Goal: Task Accomplishment & Management: Complete application form

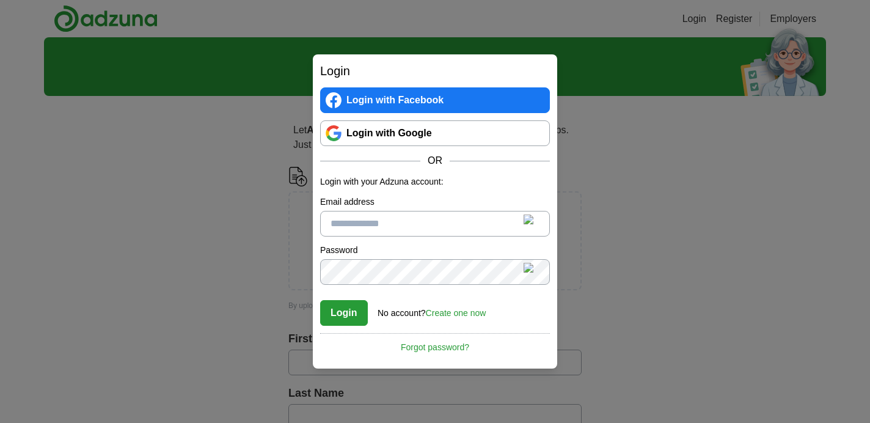
type input "**********"
click at [343, 310] on button "Login" at bounding box center [344, 313] width 48 height 26
click at [344, 313] on button "Login" at bounding box center [344, 313] width 48 height 26
click at [356, 315] on button "Login" at bounding box center [344, 313] width 48 height 26
click at [343, 317] on button "Login" at bounding box center [344, 313] width 48 height 26
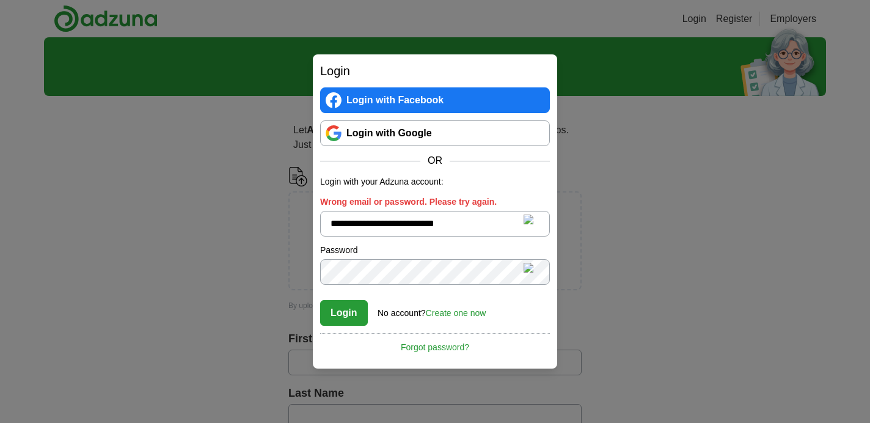
click at [376, 133] on link "Login with Google" at bounding box center [435, 133] width 230 height 26
click at [462, 314] on link "Create one now" at bounding box center [456, 313] width 60 height 10
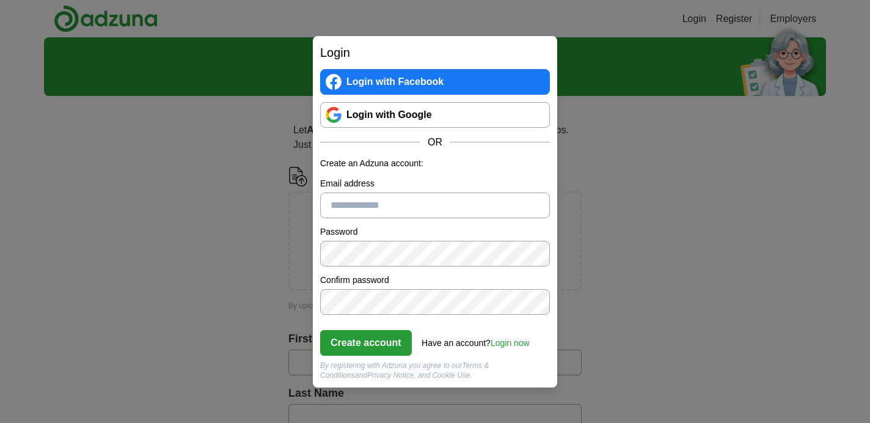
click at [379, 202] on input "Email address" at bounding box center [435, 205] width 230 height 26
type input "**********"
click at [342, 338] on button "Create account" at bounding box center [366, 343] width 92 height 26
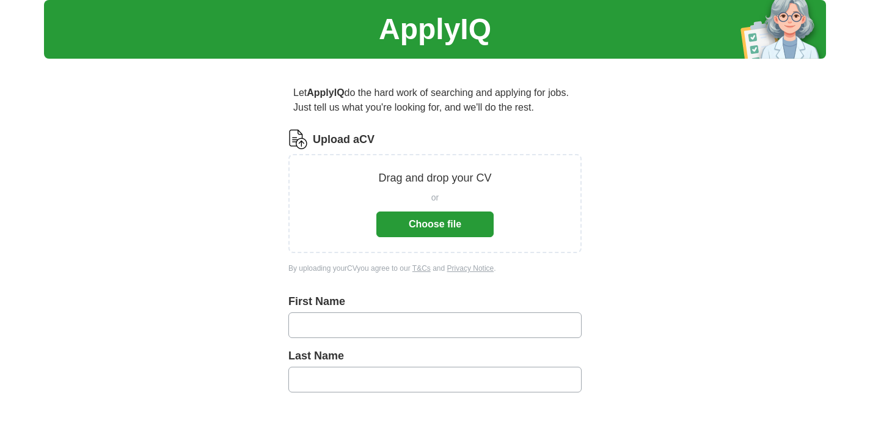
scroll to position [37, 0]
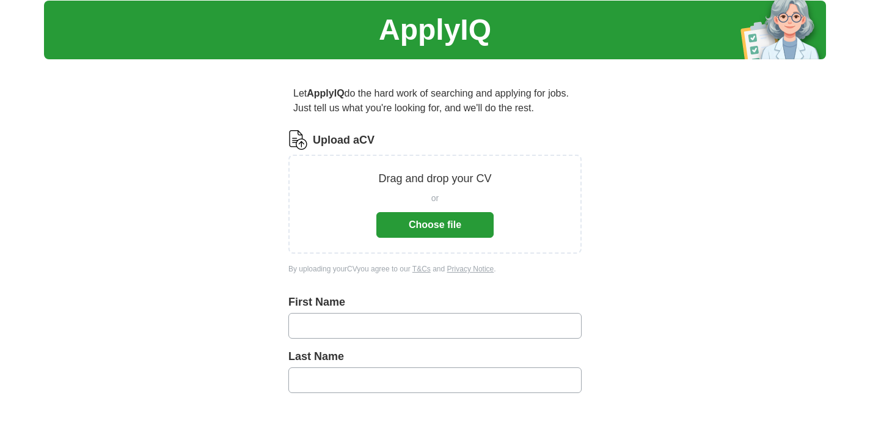
click at [419, 225] on button "Choose file" at bounding box center [434, 225] width 117 height 26
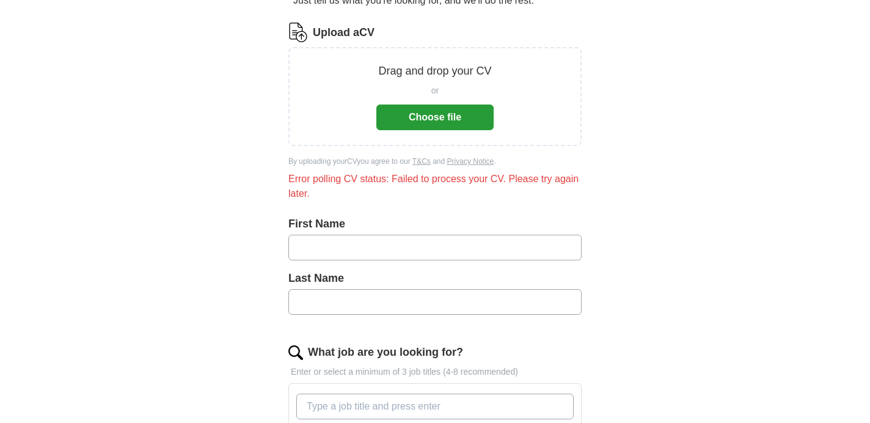
scroll to position [144, 0]
type input "*******"
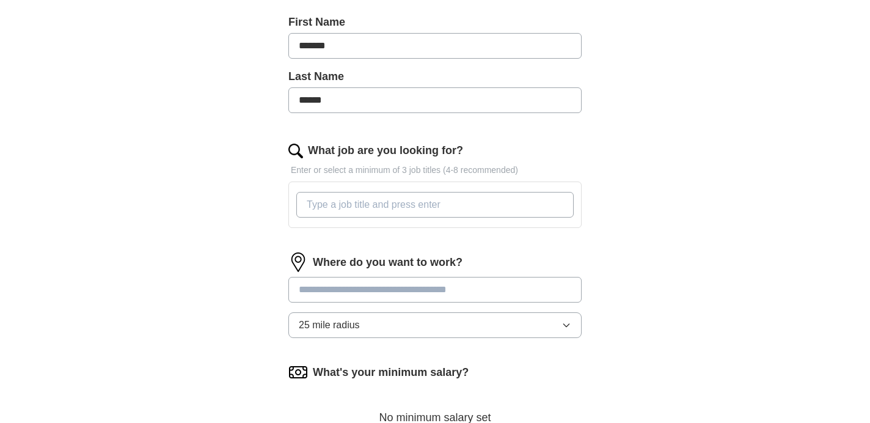
scroll to position [352, 0]
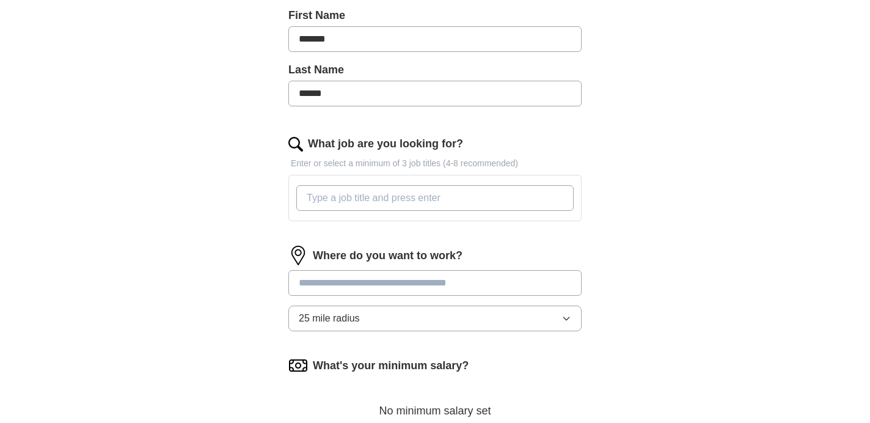
type input "******"
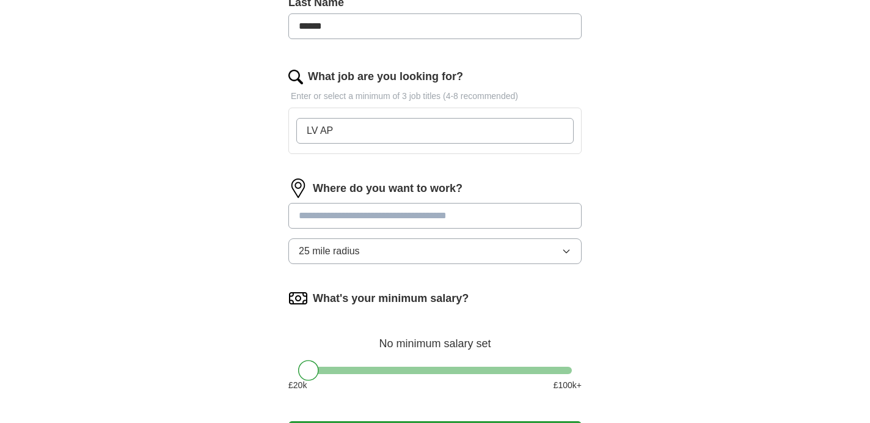
scroll to position [438, 0]
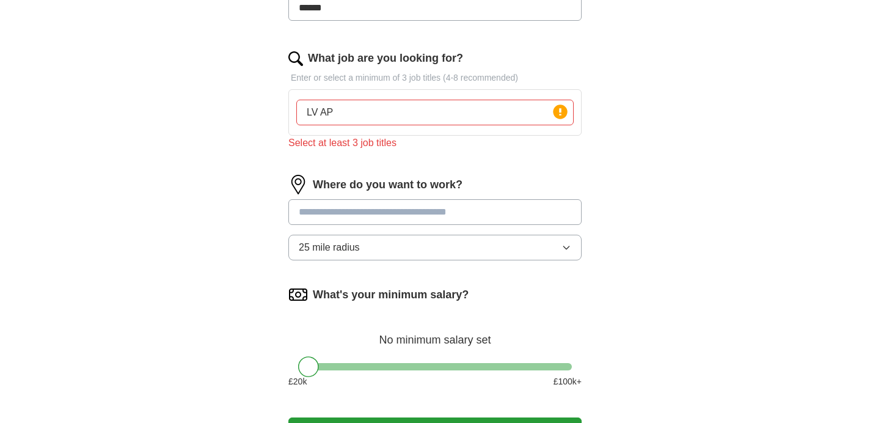
click at [381, 202] on input at bounding box center [434, 212] width 293 height 26
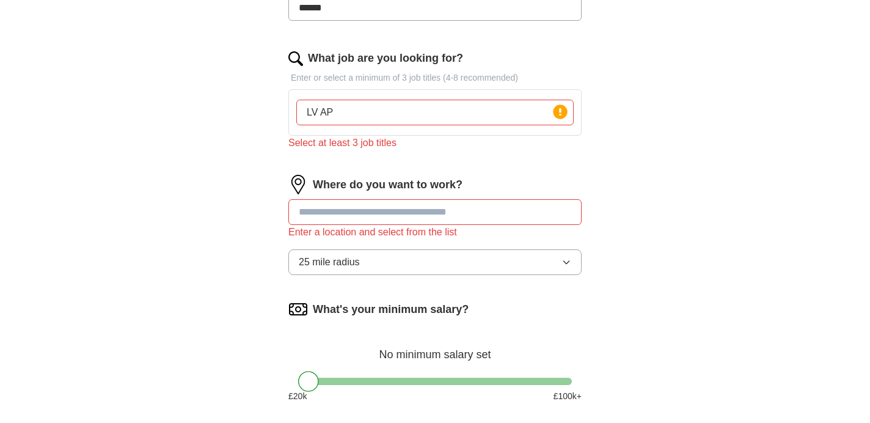
click at [368, 116] on input "LV AP" at bounding box center [434, 113] width 277 height 26
type input "L"
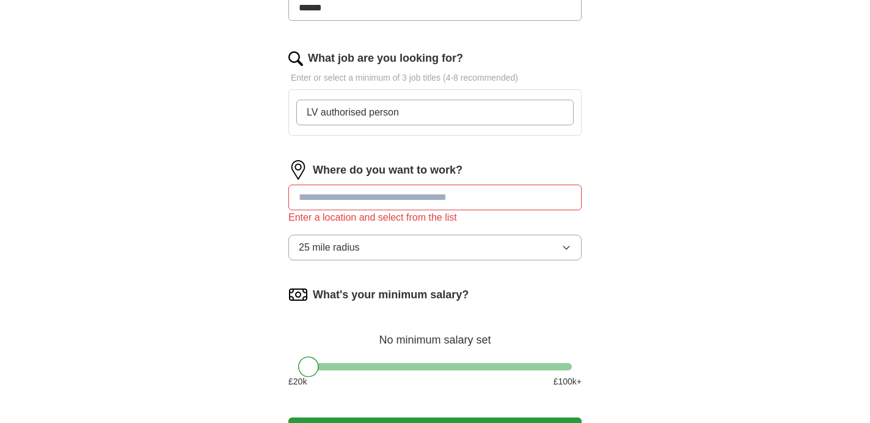
type input "LV authorised person"
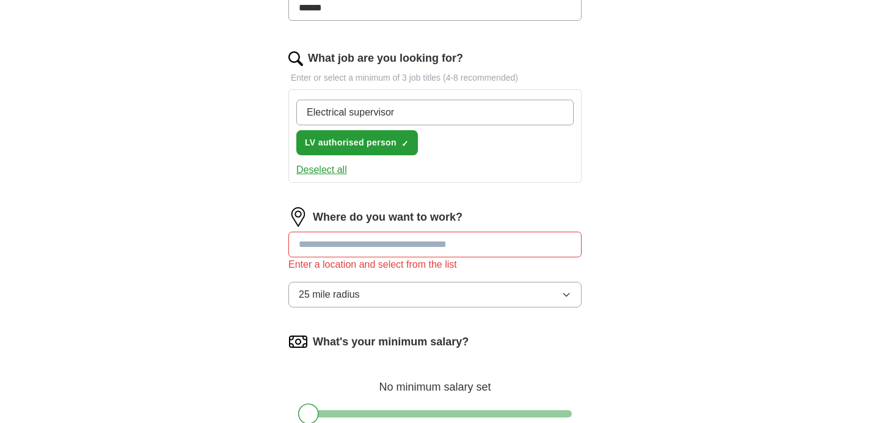
type input "Electrical supervisor"
type input "Electrical designer"
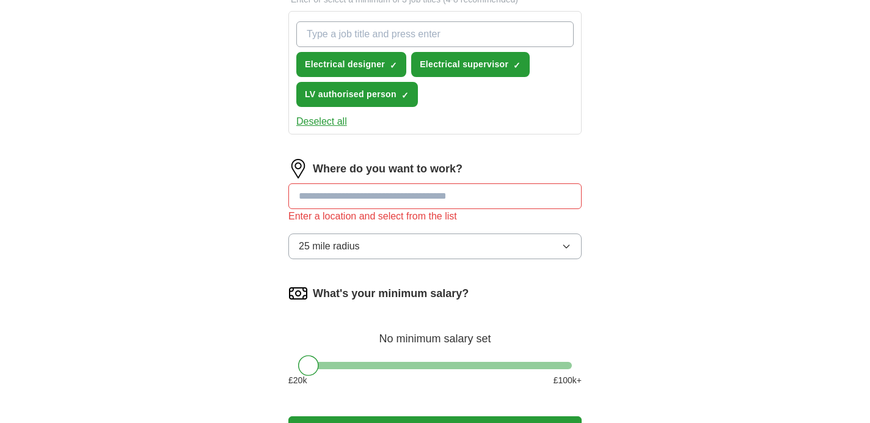
scroll to position [521, 0]
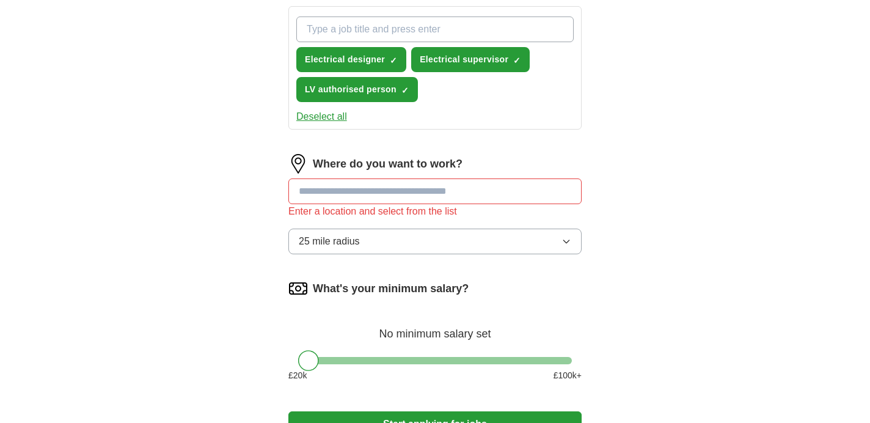
click at [365, 195] on input at bounding box center [434, 191] width 293 height 26
type input "***"
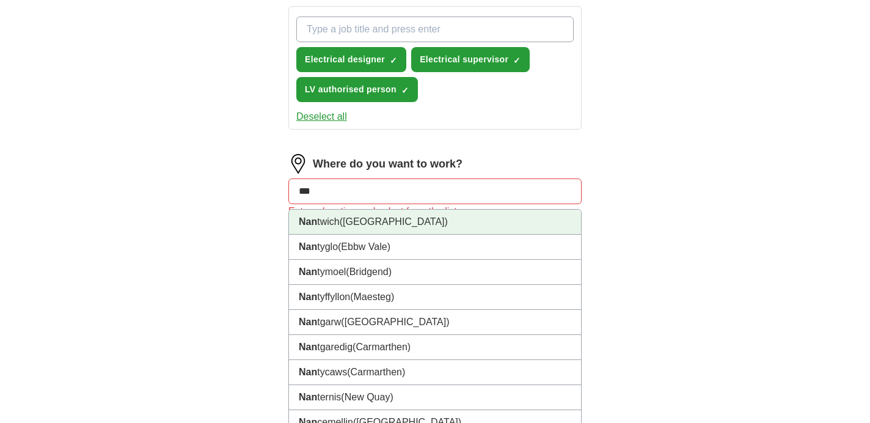
click at [353, 219] on span "(Cheshire)" at bounding box center [394, 221] width 108 height 10
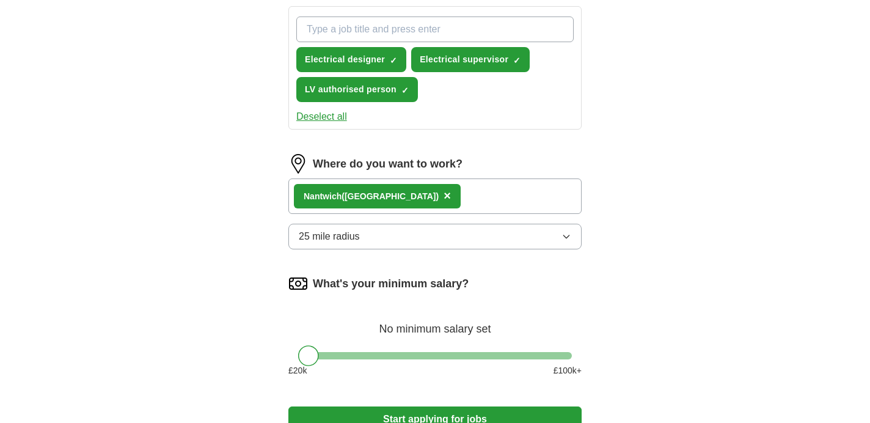
click at [374, 244] on button "25 mile radius" at bounding box center [434, 236] width 293 height 26
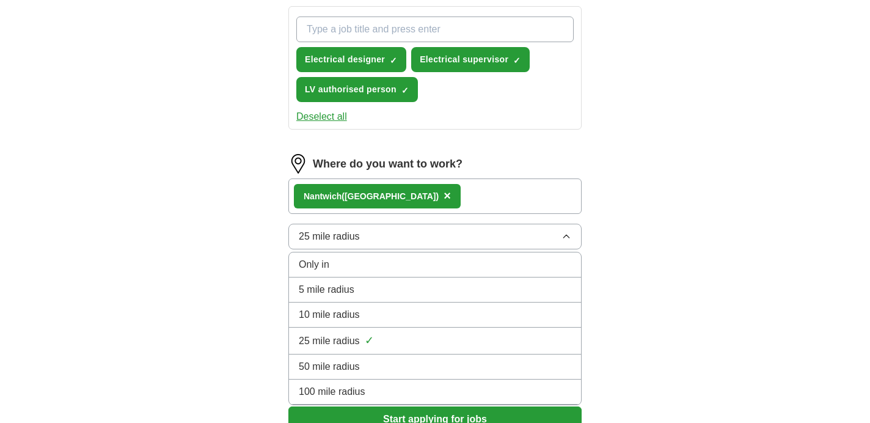
click at [345, 374] on li "50 mile radius" at bounding box center [435, 366] width 292 height 25
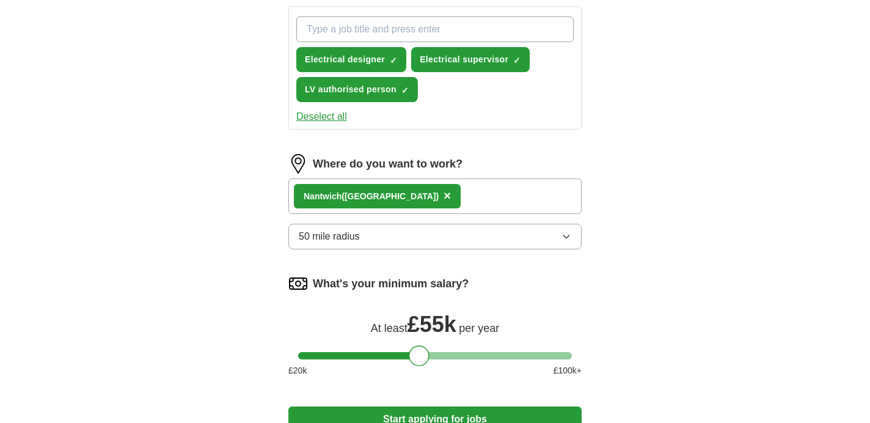
drag, startPoint x: 307, startPoint y: 357, endPoint x: 417, endPoint y: 356, distance: 110.5
click at [417, 356] on div at bounding box center [418, 355] width 21 height 21
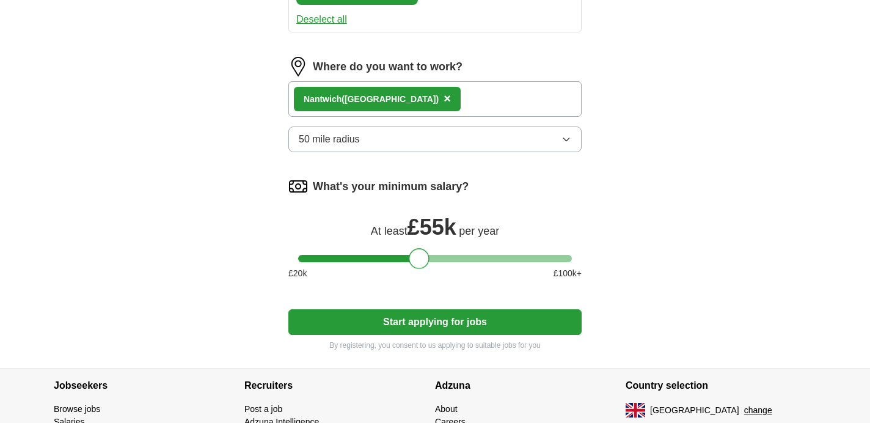
scroll to position [619, 0]
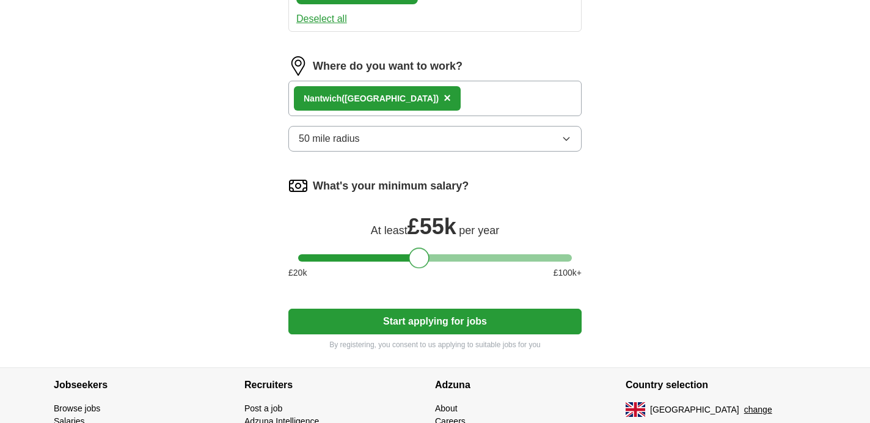
click at [434, 327] on button "Start applying for jobs" at bounding box center [434, 321] width 293 height 26
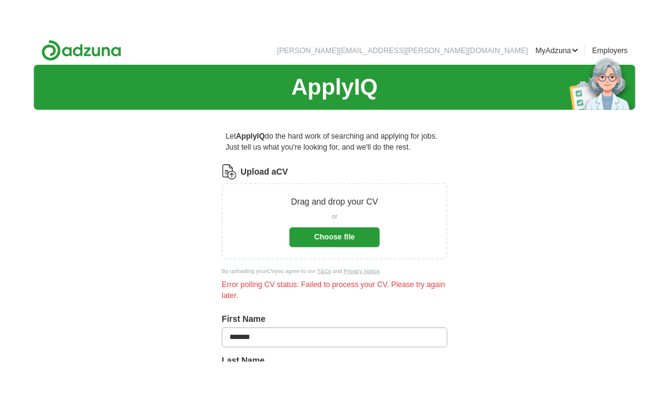
scroll to position [0, 0]
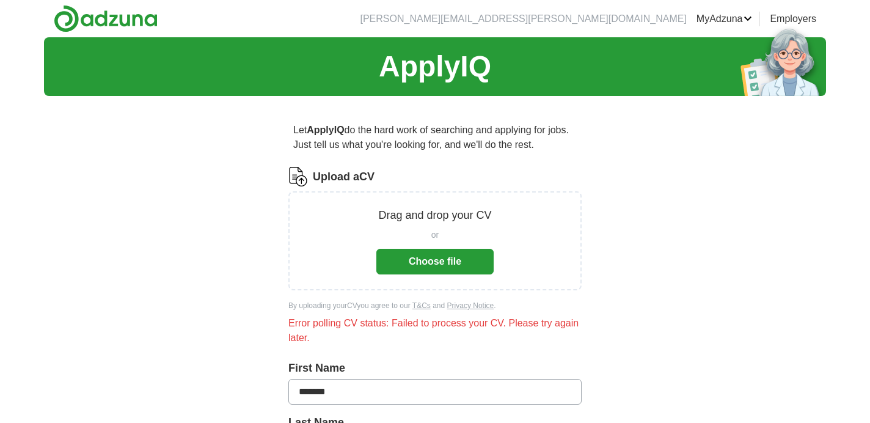
click at [425, 263] on button "Choose file" at bounding box center [434, 262] width 117 height 26
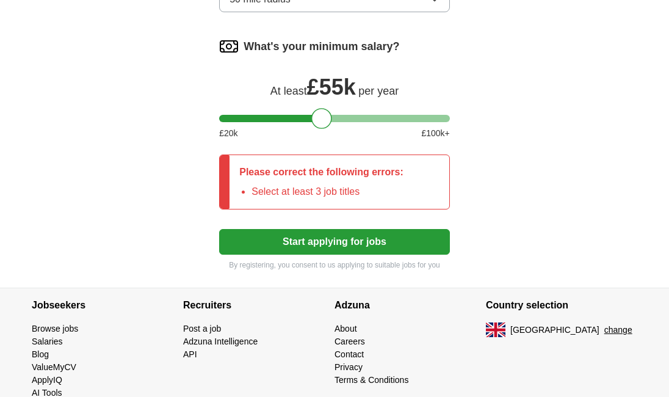
scroll to position [914, 0]
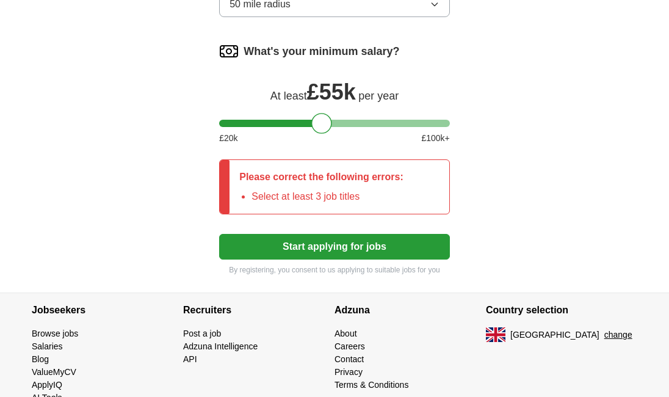
click at [303, 260] on button "Start applying for jobs" at bounding box center [334, 247] width 231 height 26
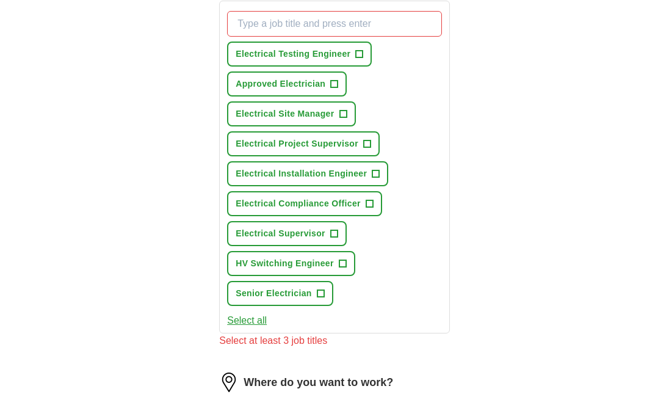
scroll to position [464, 0]
click at [365, 148] on span "+" at bounding box center [366, 144] width 7 height 10
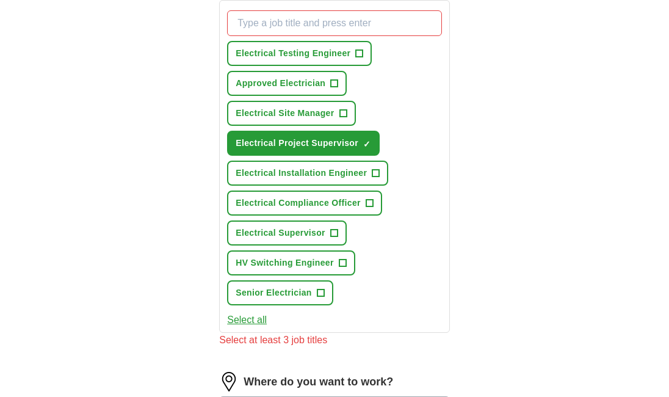
click at [373, 178] on span "+" at bounding box center [375, 174] width 7 height 10
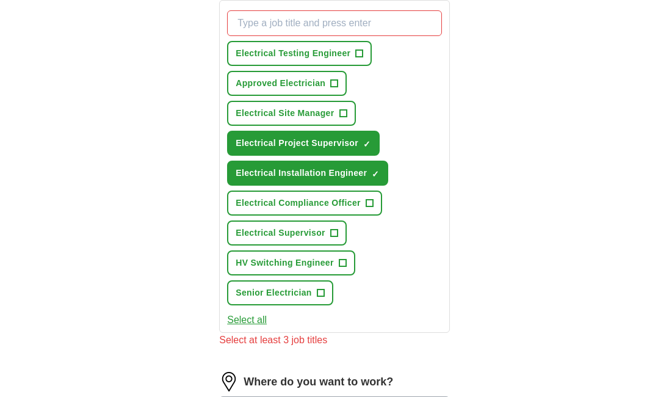
click at [344, 118] on span "+" at bounding box center [343, 114] width 7 height 10
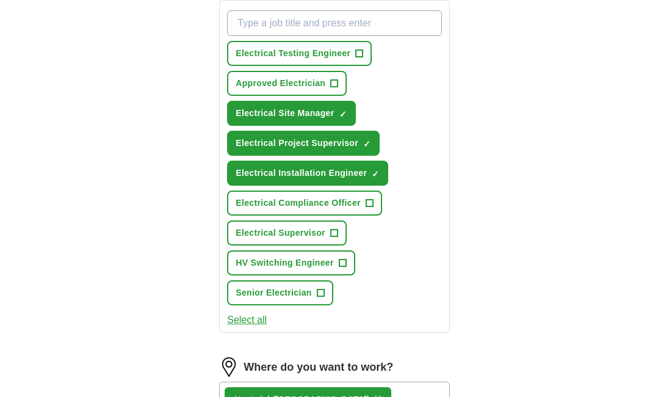
click at [341, 268] on span "+" at bounding box center [342, 263] width 7 height 10
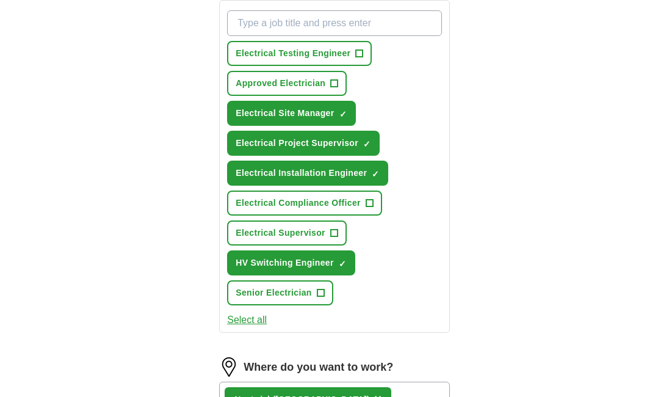
click at [334, 238] on span "+" at bounding box center [333, 233] width 7 height 10
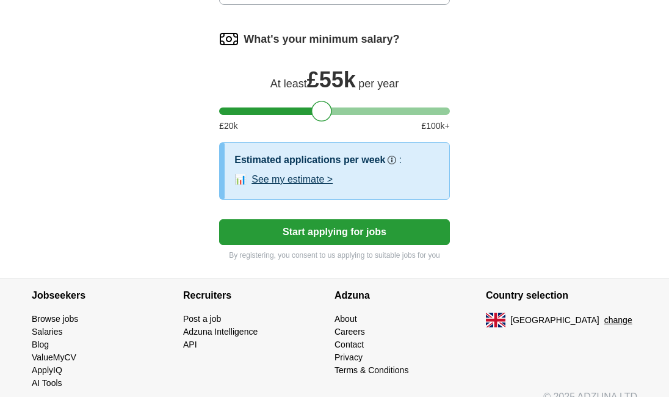
scroll to position [911, 0]
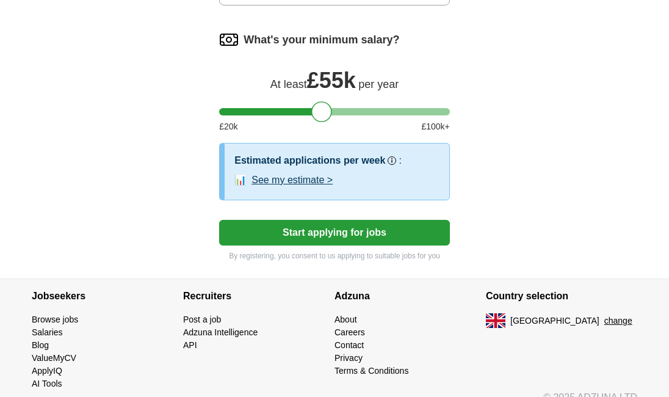
click at [341, 245] on button "Start applying for jobs" at bounding box center [334, 233] width 231 height 26
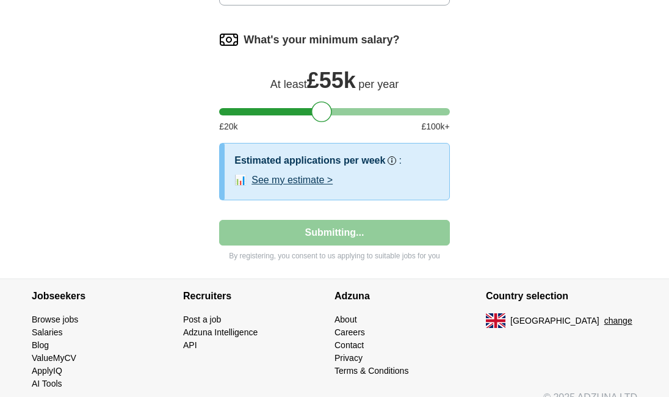
select select "**"
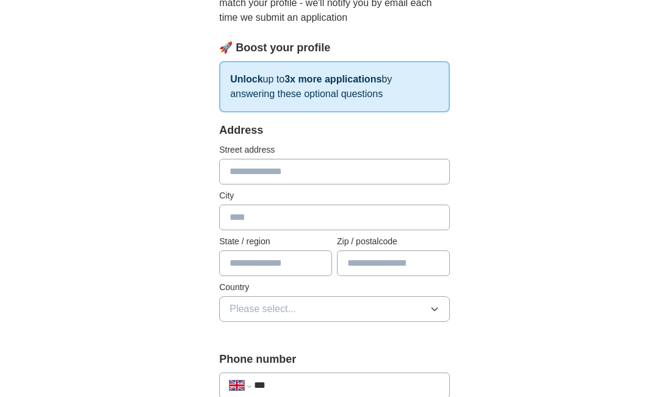
scroll to position [156, 0]
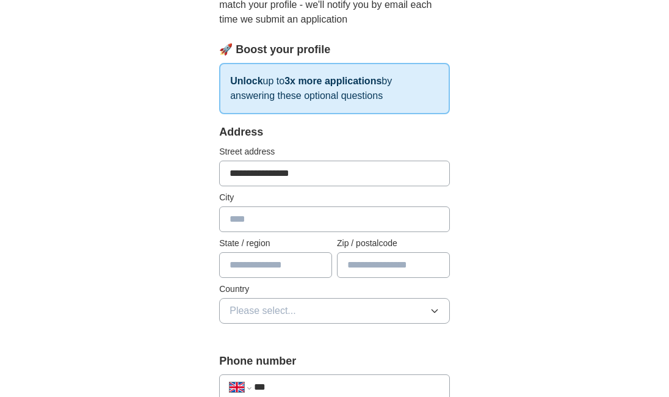
type input "**********"
type input "********"
type input "*"
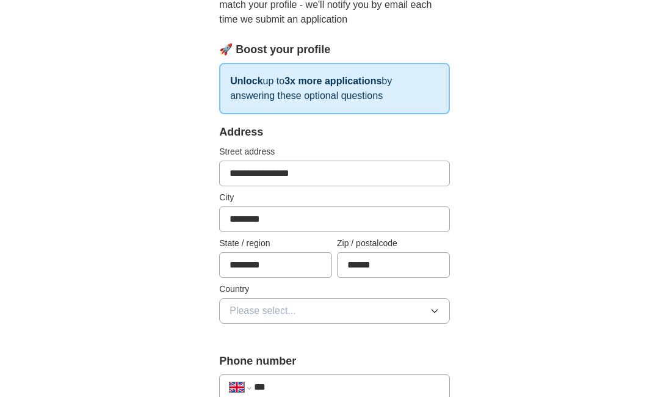
type input "******"
click at [386, 311] on button "Please select..." at bounding box center [334, 311] width 231 height 26
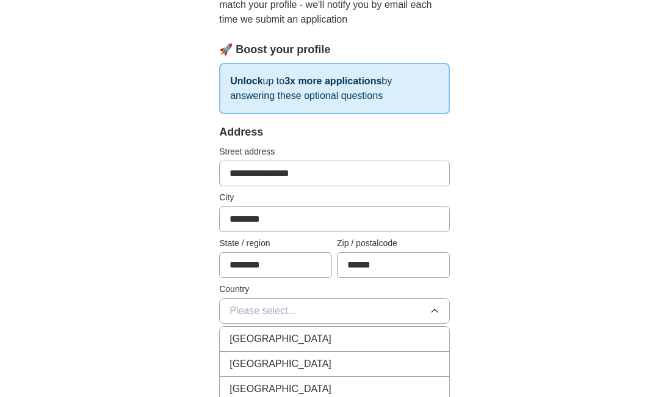
click at [321, 335] on div "[GEOGRAPHIC_DATA]" at bounding box center [335, 339] width 210 height 15
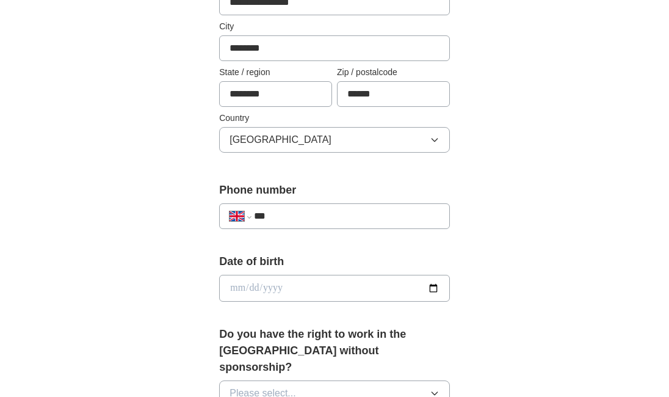
scroll to position [329, 0]
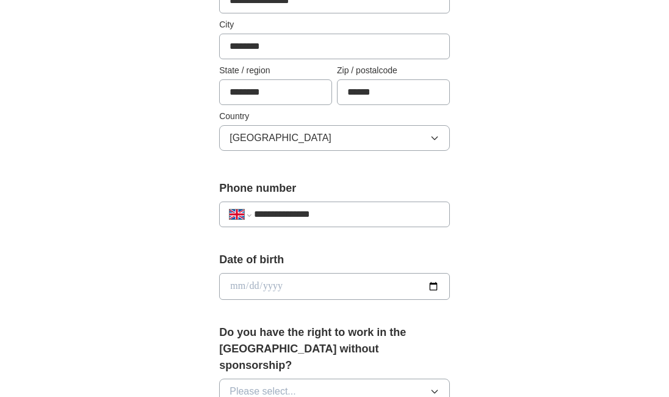
type input "**********"
click at [211, 256] on div "**********" at bounding box center [334, 314] width 313 height 1075
click at [253, 282] on input "date" at bounding box center [334, 286] width 231 height 27
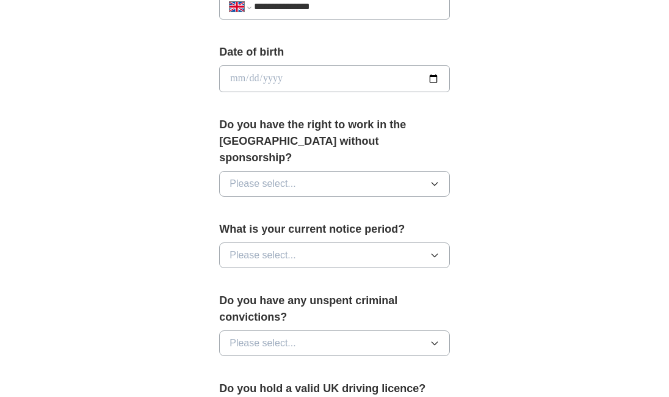
scroll to position [539, 0]
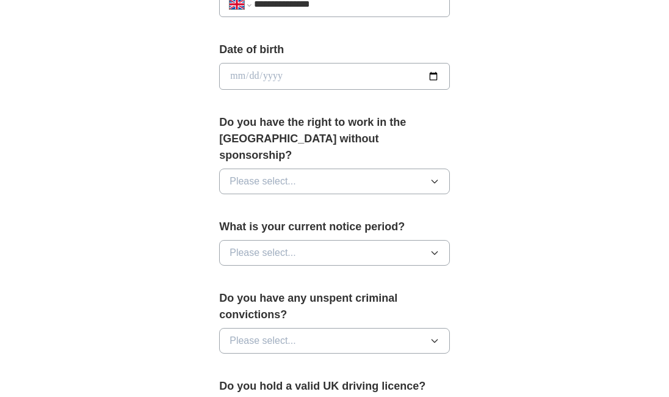
click at [256, 74] on input "date" at bounding box center [334, 76] width 231 height 27
click at [286, 73] on input "**********" at bounding box center [334, 76] width 231 height 27
type input "**********"
click at [561, 145] on div "**********" at bounding box center [334, 69] width 625 height 1143
click at [424, 169] on button "Please select..." at bounding box center [334, 182] width 231 height 26
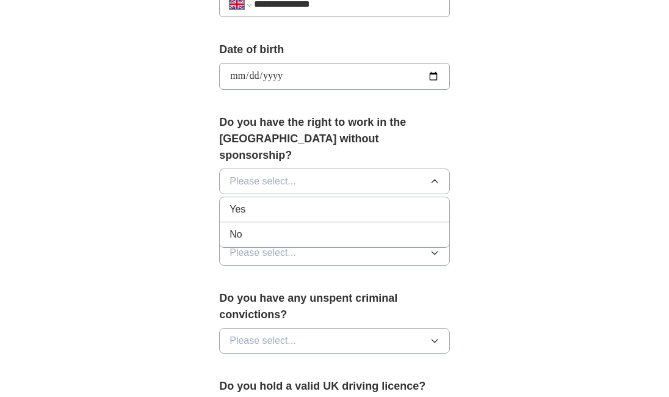
click at [350, 202] on div "Yes" at bounding box center [335, 209] width 210 height 15
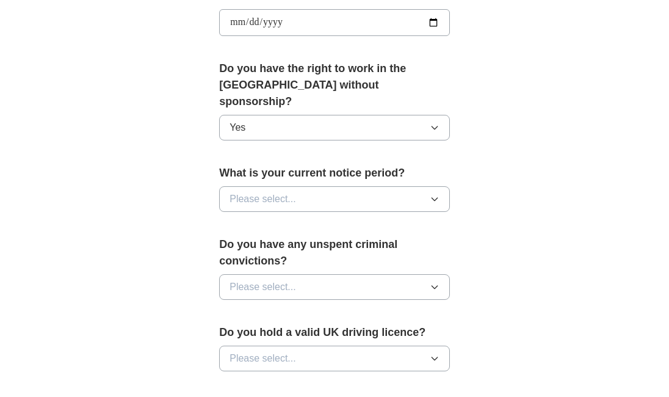
scroll to position [597, 0]
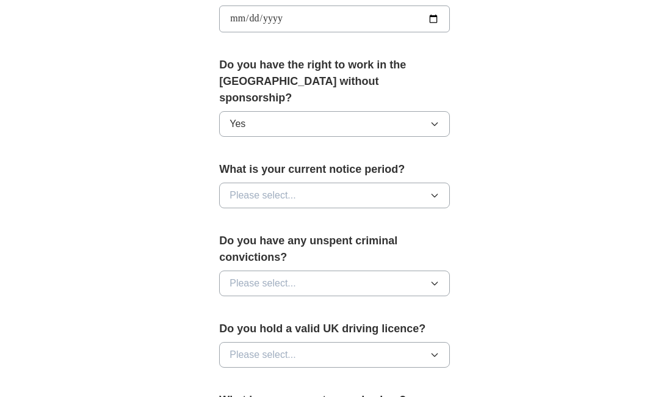
click at [396, 183] on button "Please select..." at bounding box center [334, 196] width 231 height 26
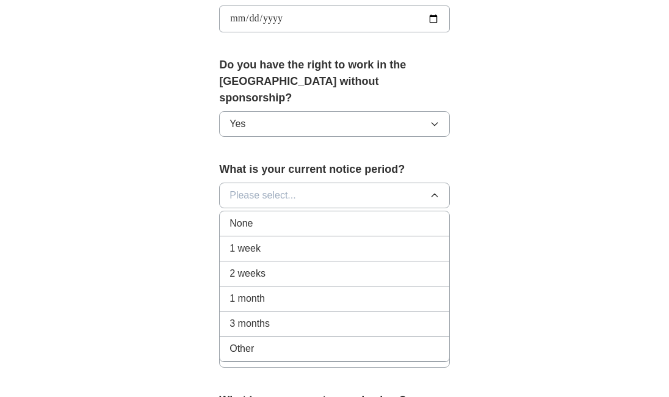
click at [333, 216] on div "None" at bounding box center [335, 223] width 210 height 15
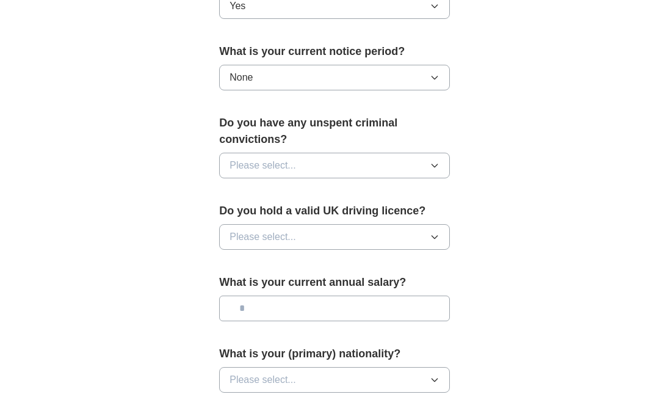
scroll to position [719, 0]
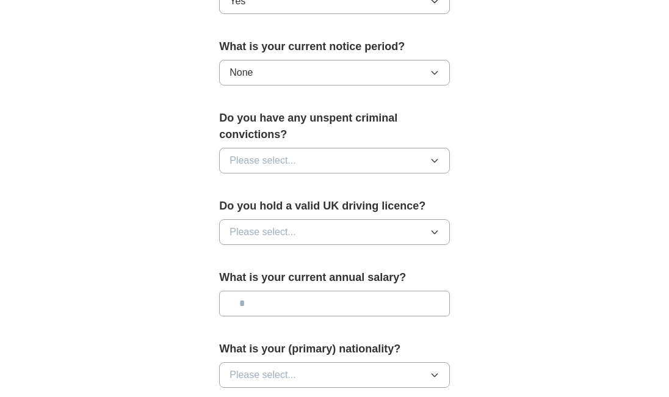
click at [405, 148] on button "Please select..." at bounding box center [334, 161] width 231 height 26
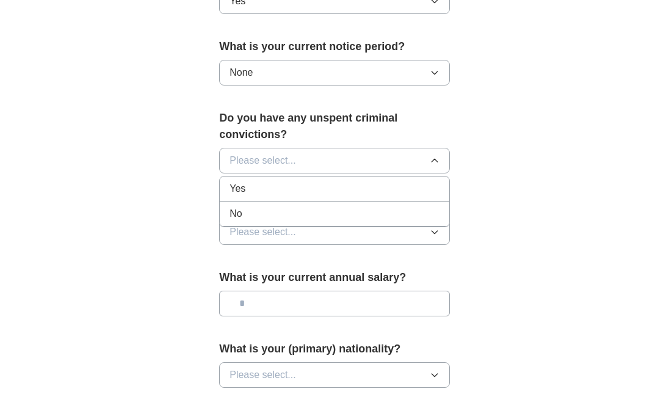
click at [335, 202] on li "No" at bounding box center [335, 214] width 230 height 25
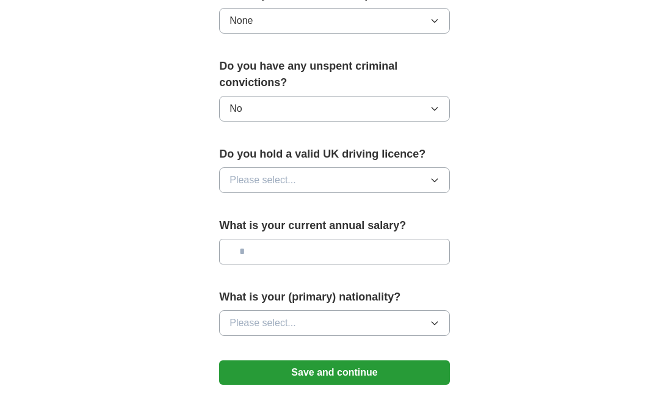
scroll to position [772, 0]
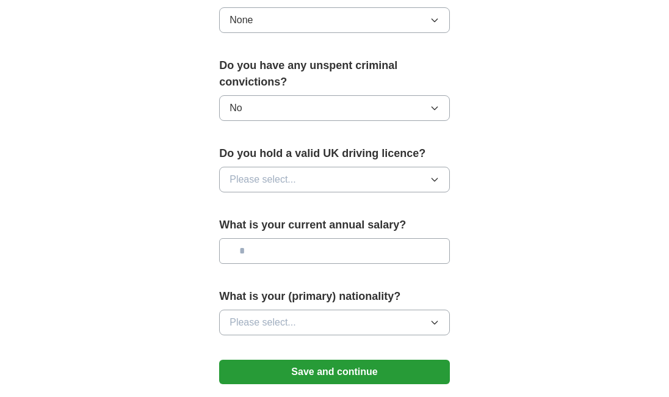
click at [416, 167] on button "Please select..." at bounding box center [334, 180] width 231 height 26
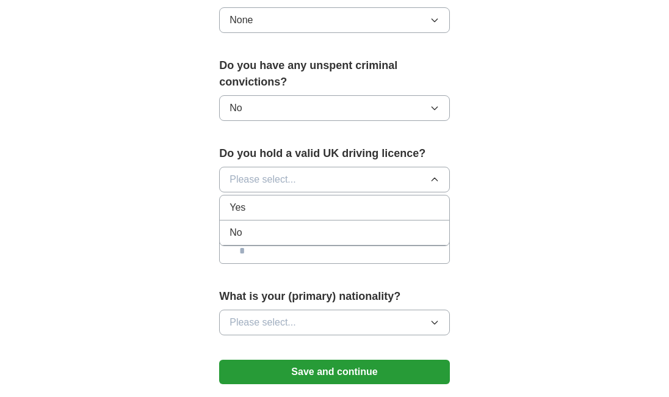
click at [349, 200] on div "Yes" at bounding box center [335, 207] width 210 height 15
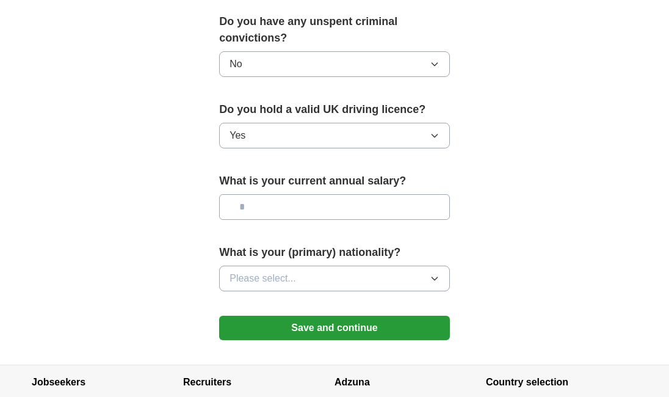
scroll to position [841, 0]
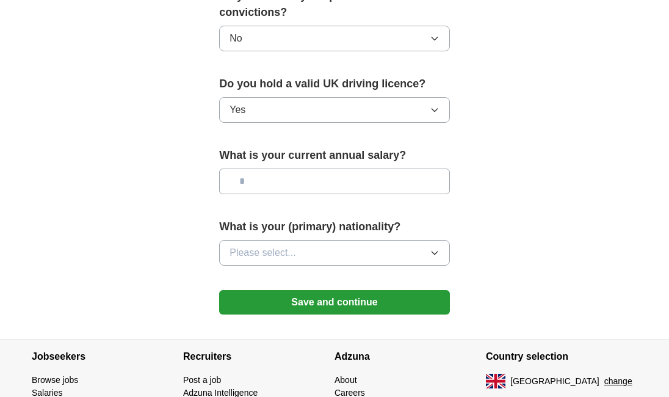
click at [324, 169] on input "text" at bounding box center [334, 182] width 231 height 26
type input "*******"
click at [368, 240] on button "Please select..." at bounding box center [334, 253] width 231 height 26
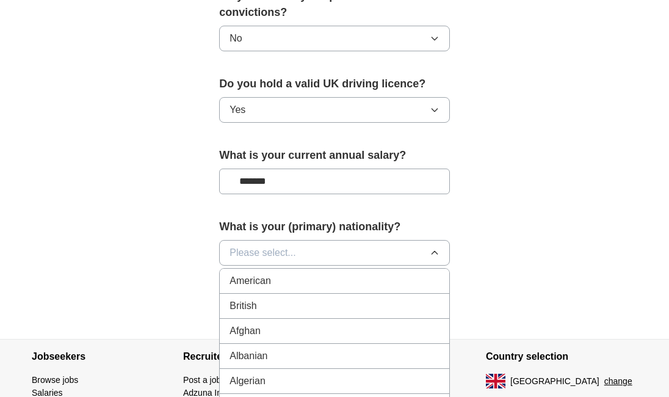
click at [305, 299] on div "British" at bounding box center [335, 306] width 210 height 15
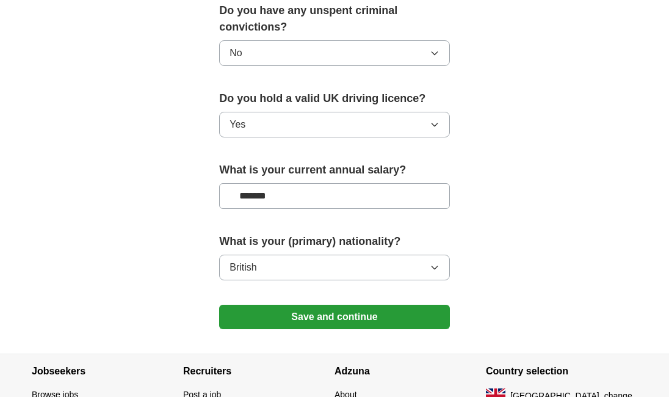
scroll to position [850, 0]
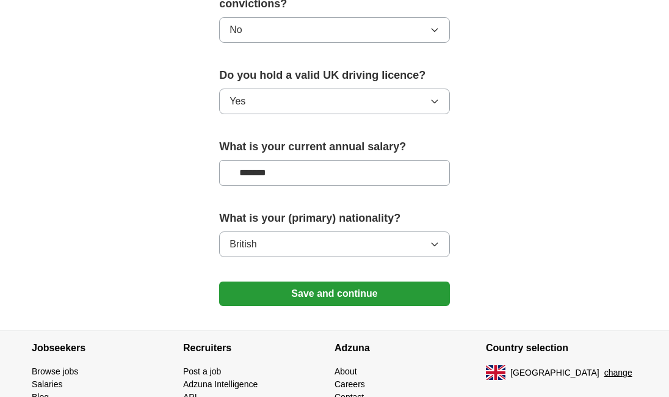
click at [355, 283] on button "Save and continue" at bounding box center [334, 293] width 231 height 24
